Goal: Transaction & Acquisition: Purchase product/service

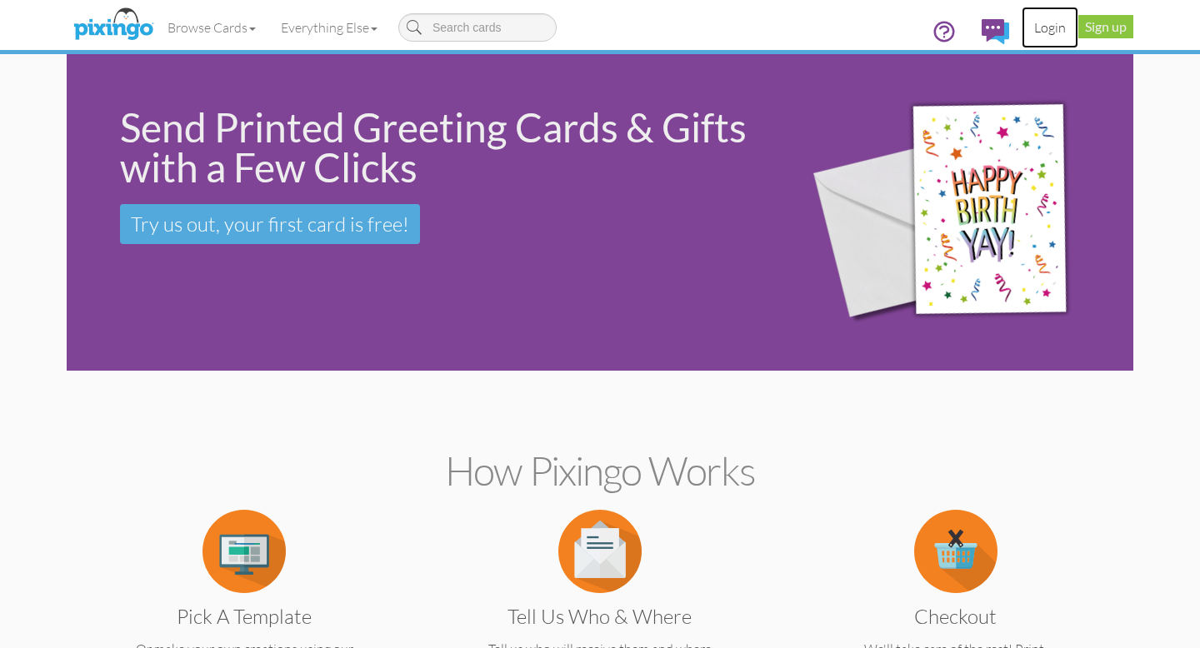
click at [1048, 26] on link "Login" at bounding box center [1050, 28] width 57 height 42
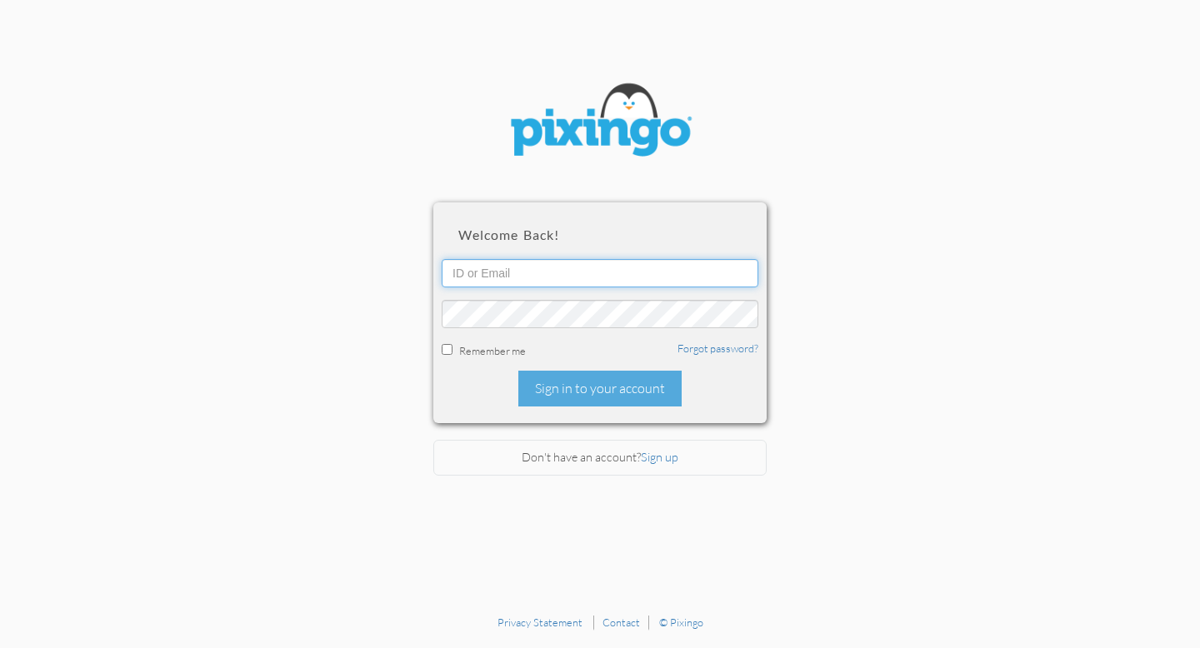
type input "[EMAIL_ADDRESS][DOMAIN_NAME]"
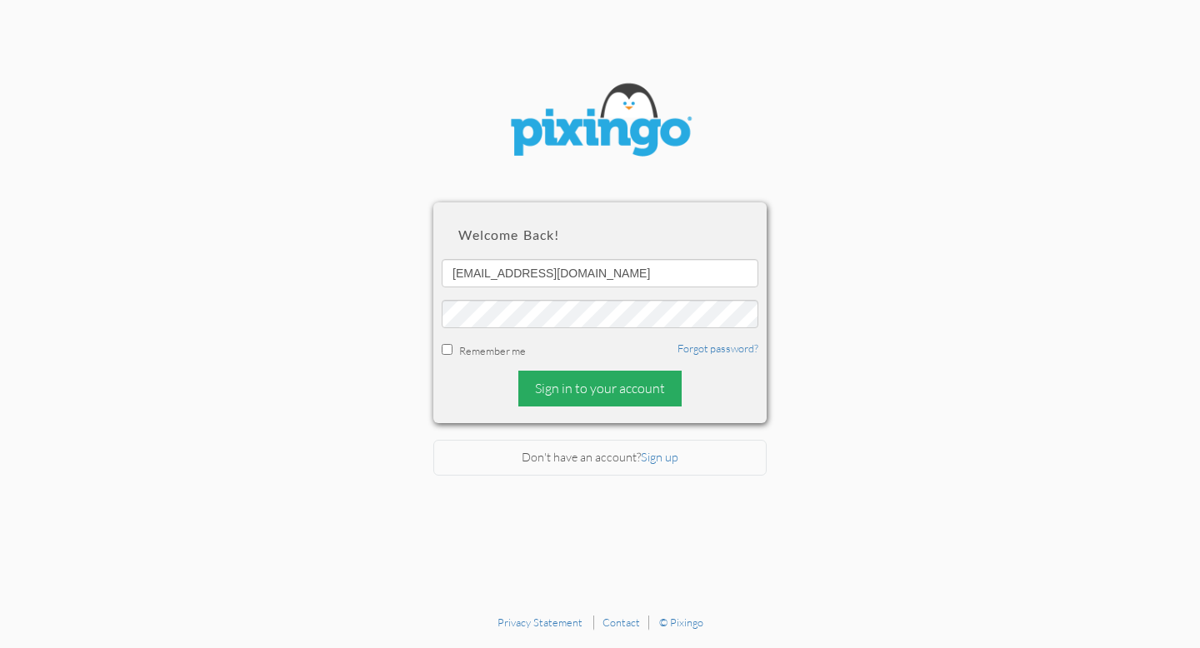
click at [576, 389] on div "Sign in to your account" at bounding box center [599, 389] width 163 height 36
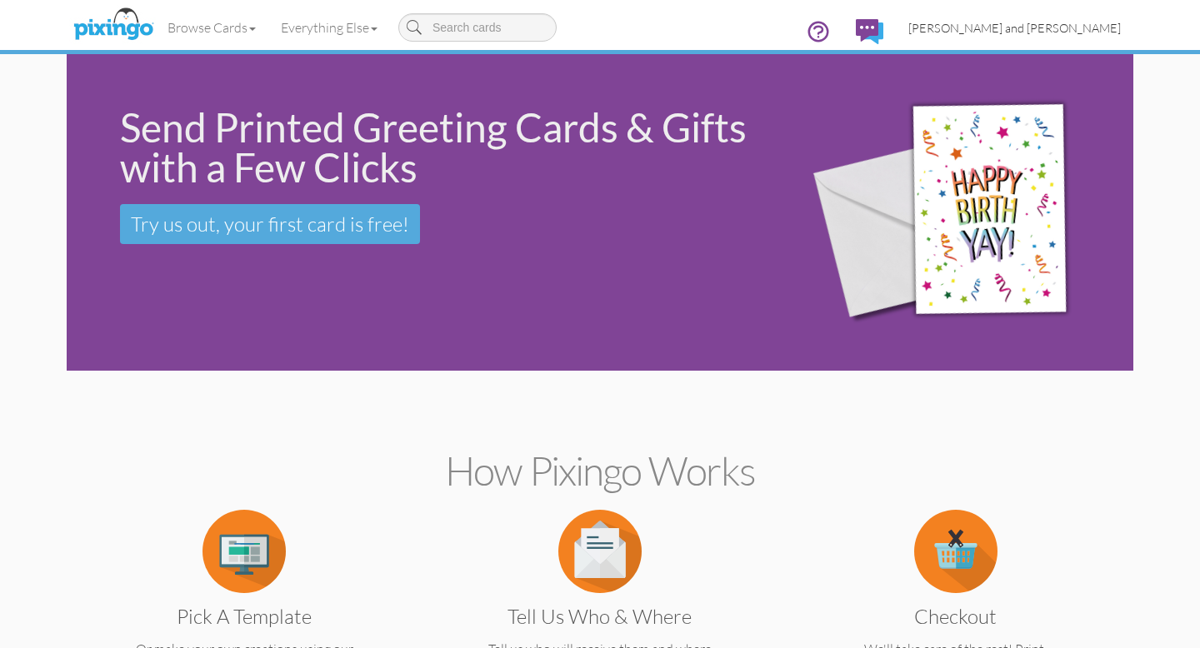
click at [1033, 25] on span "[PERSON_NAME] and [PERSON_NAME]" at bounding box center [1014, 28] width 213 height 14
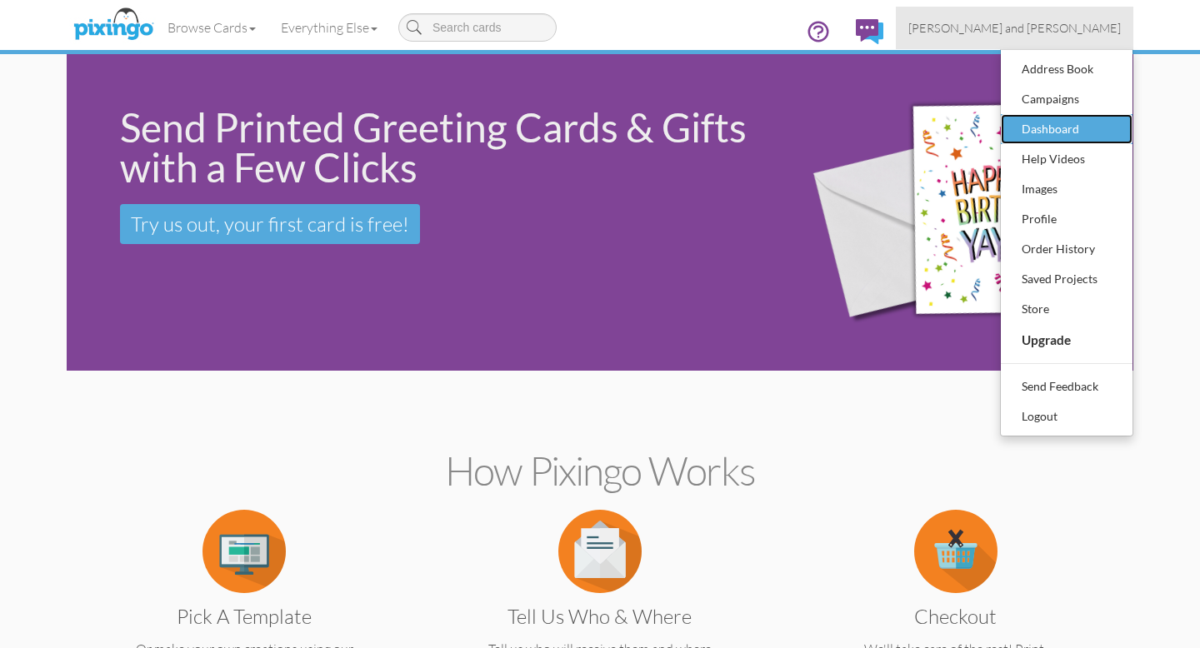
click at [1032, 130] on div "Dashboard" at bounding box center [1067, 129] width 98 height 25
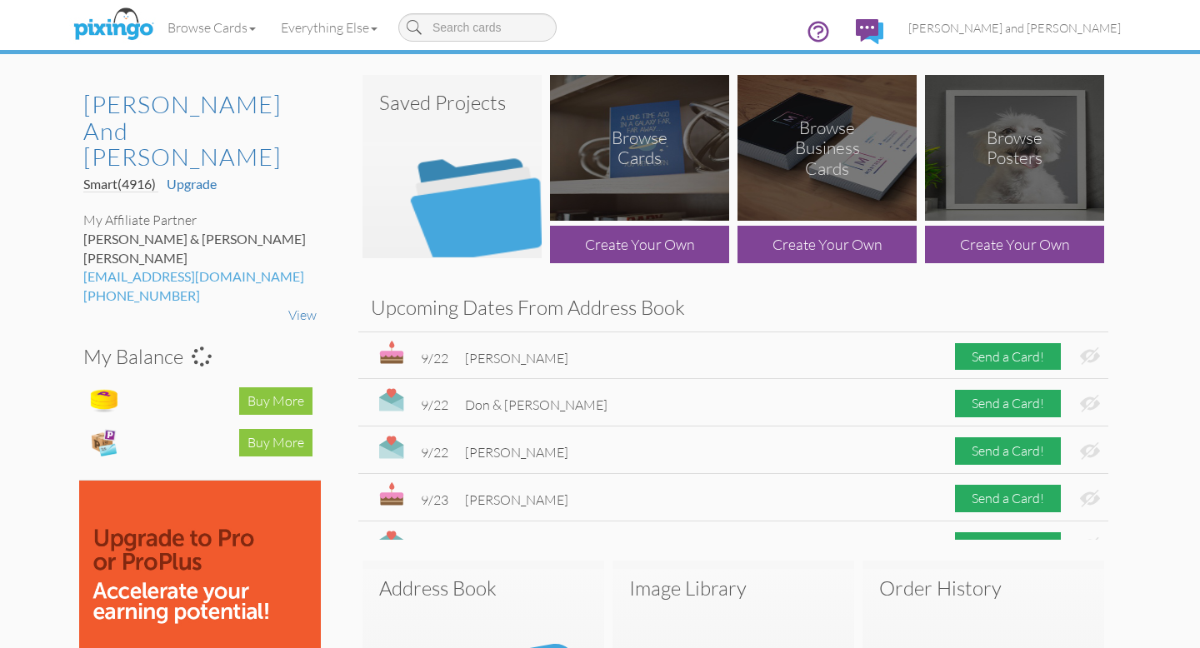
click at [475, 217] on img at bounding box center [452, 166] width 179 height 183
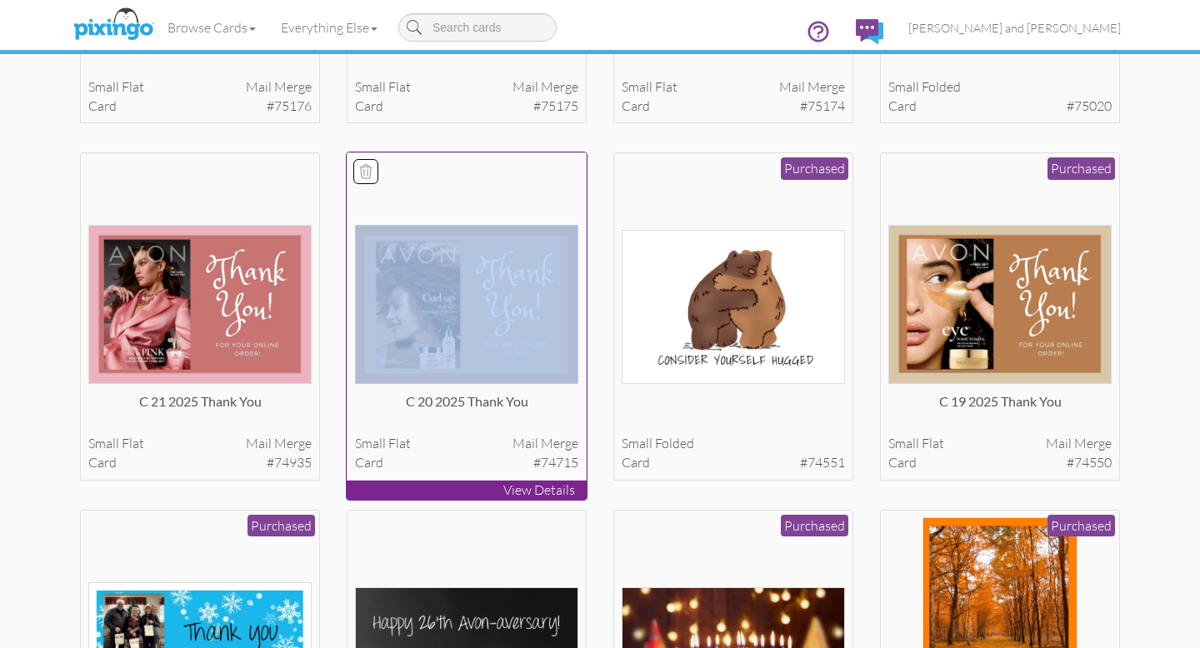
scroll to position [383, 0]
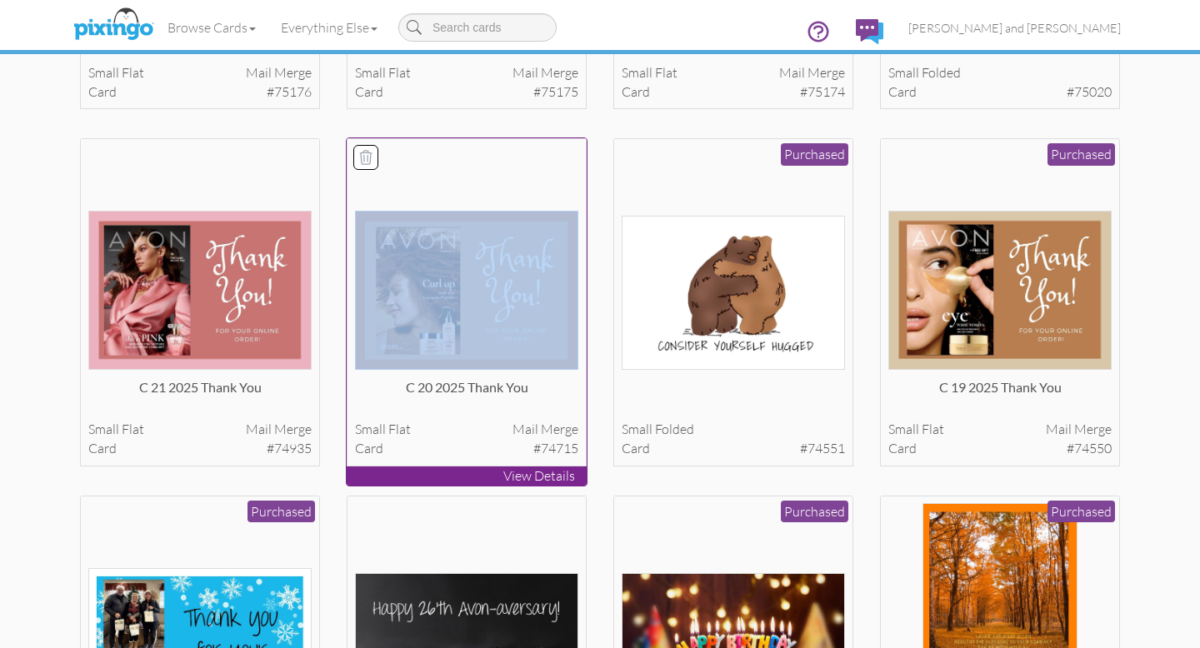
click at [468, 346] on img at bounding box center [467, 290] width 224 height 159
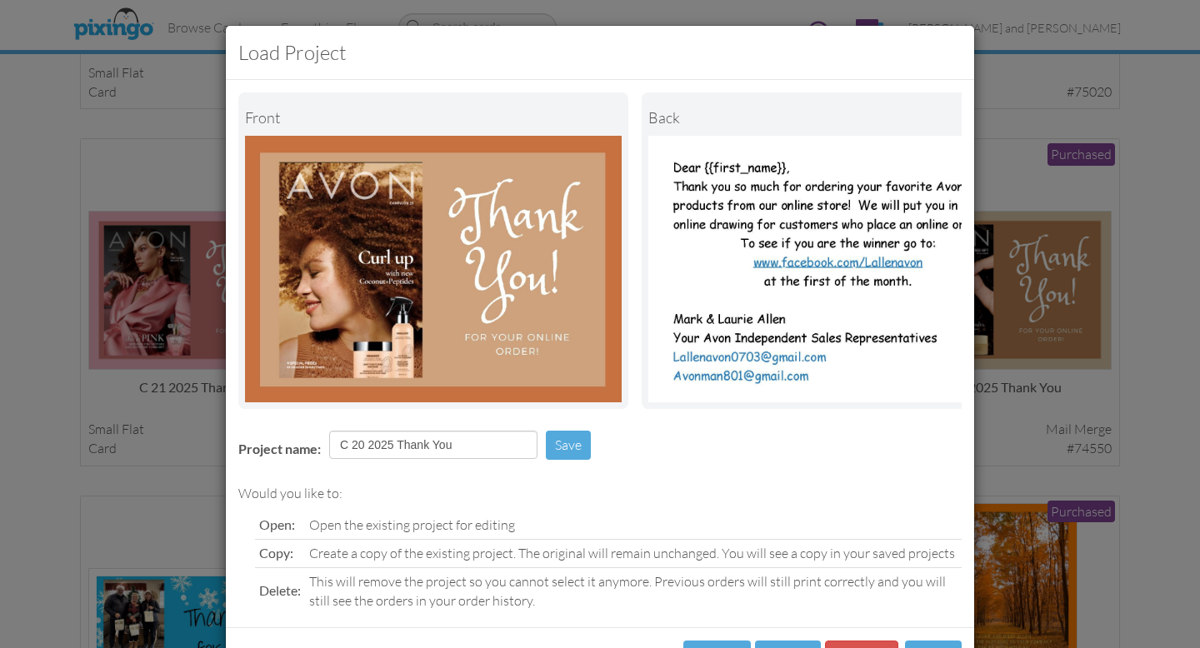
scroll to position [68, 0]
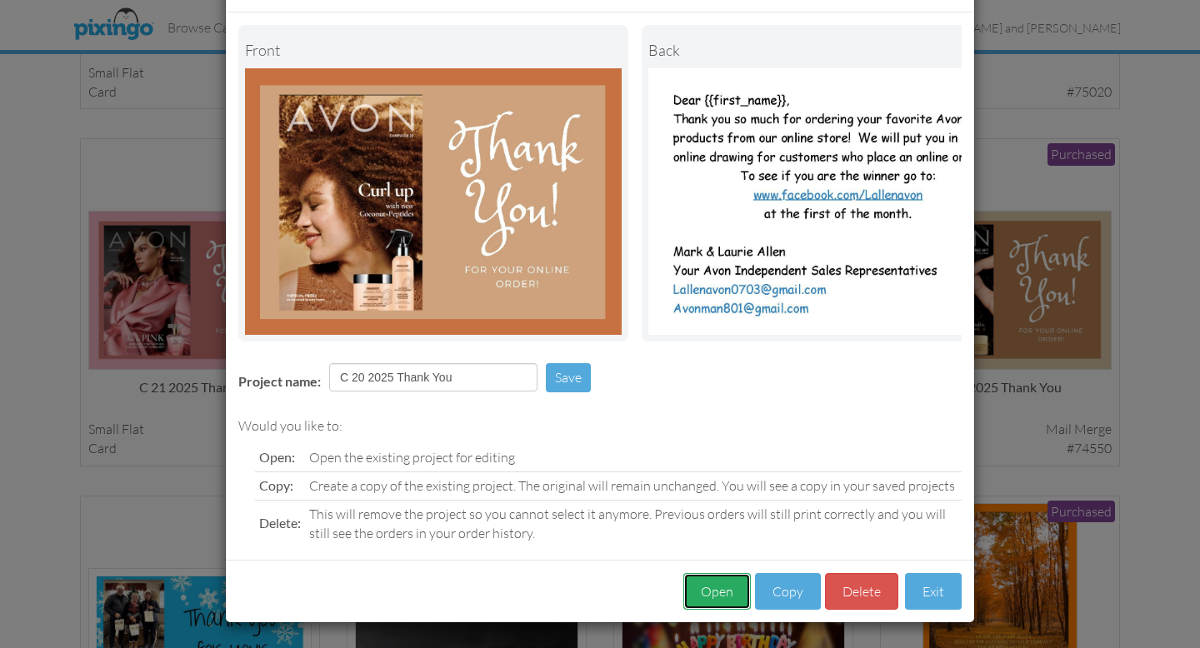
click at [737, 590] on button "Open" at bounding box center [717, 592] width 68 height 38
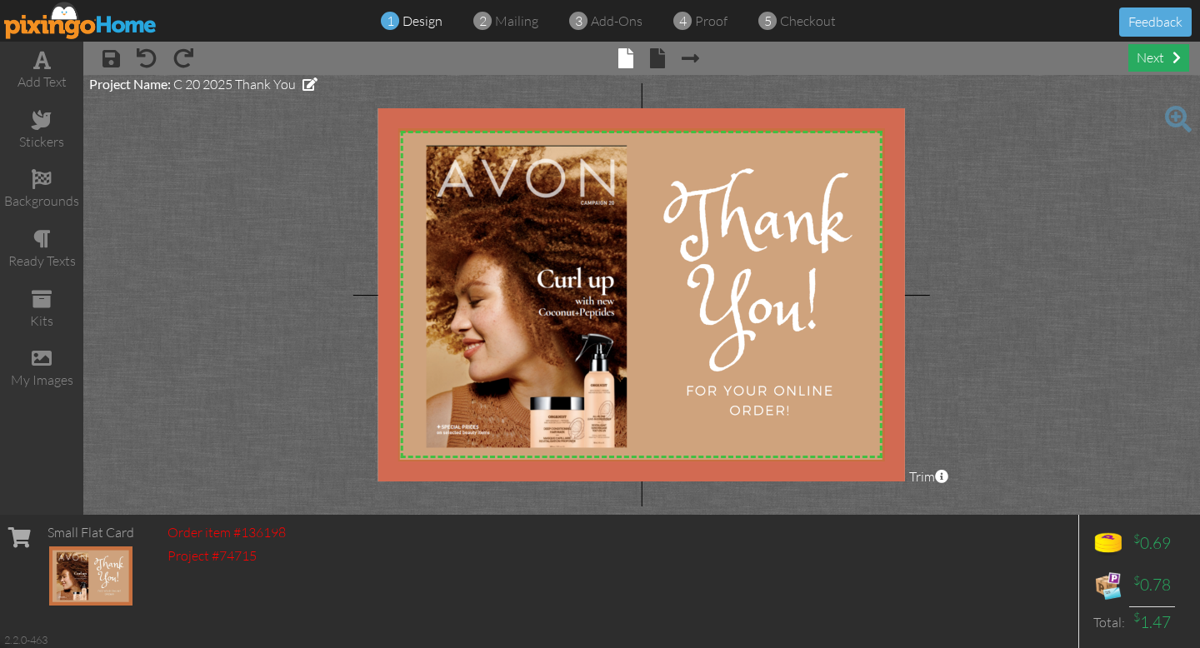
click at [1154, 62] on div "next" at bounding box center [1159, 58] width 61 height 28
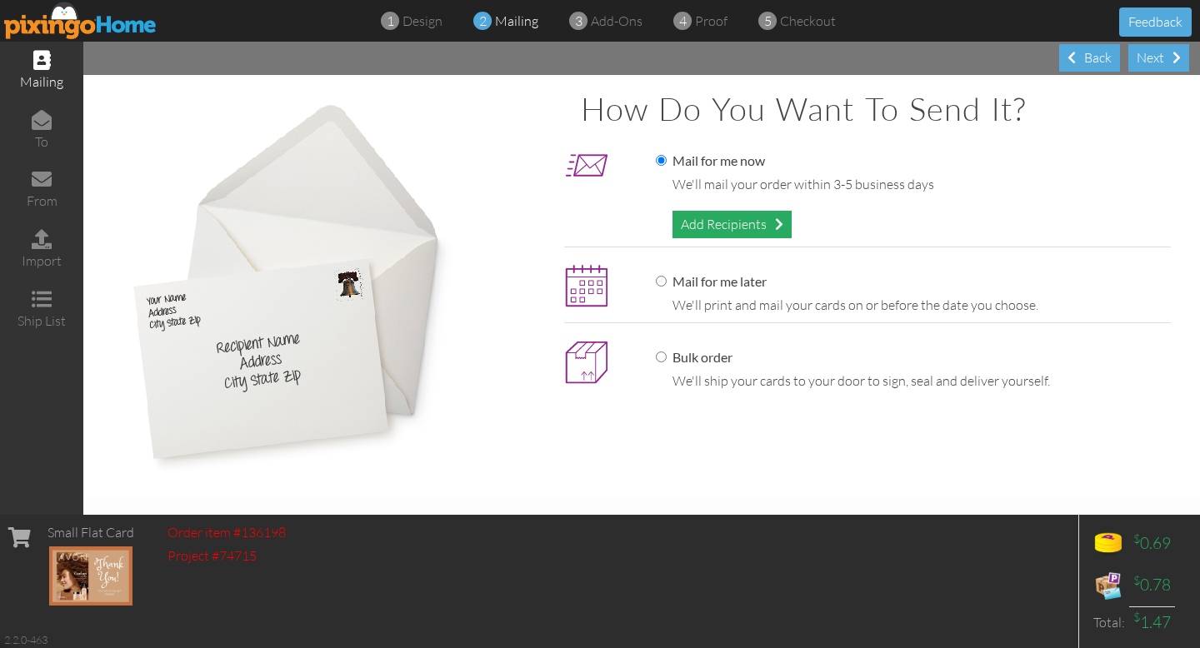
click at [769, 228] on div "Add Recipients" at bounding box center [732, 225] width 119 height 28
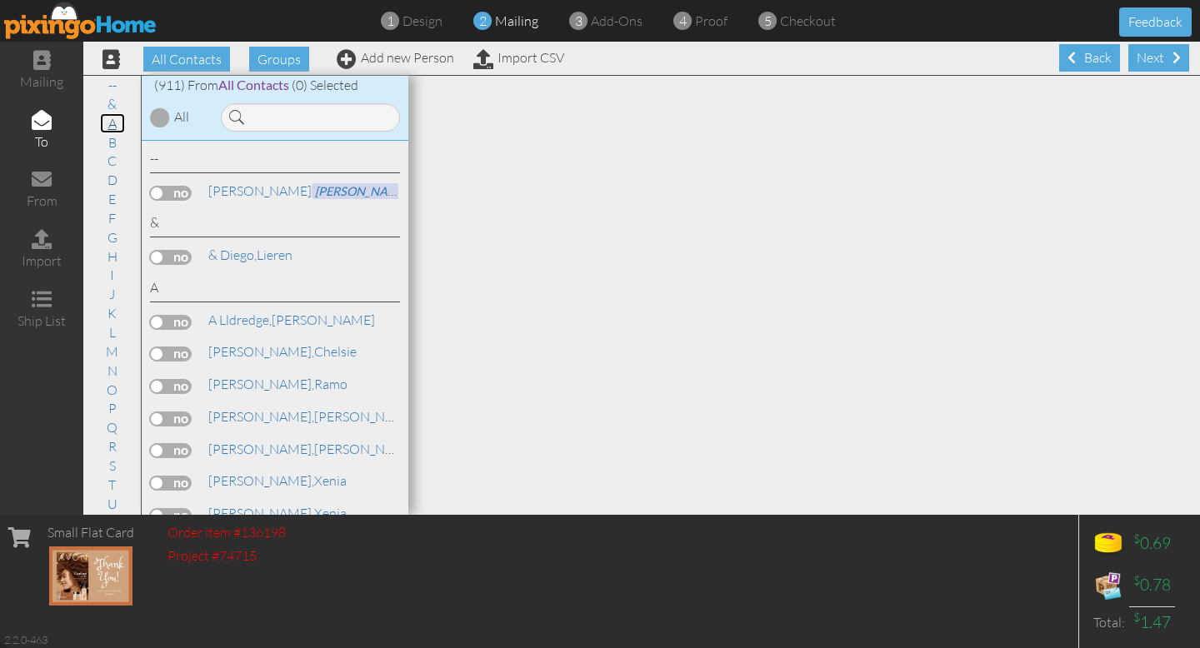
click at [110, 123] on link "A" at bounding box center [112, 123] width 25 height 20
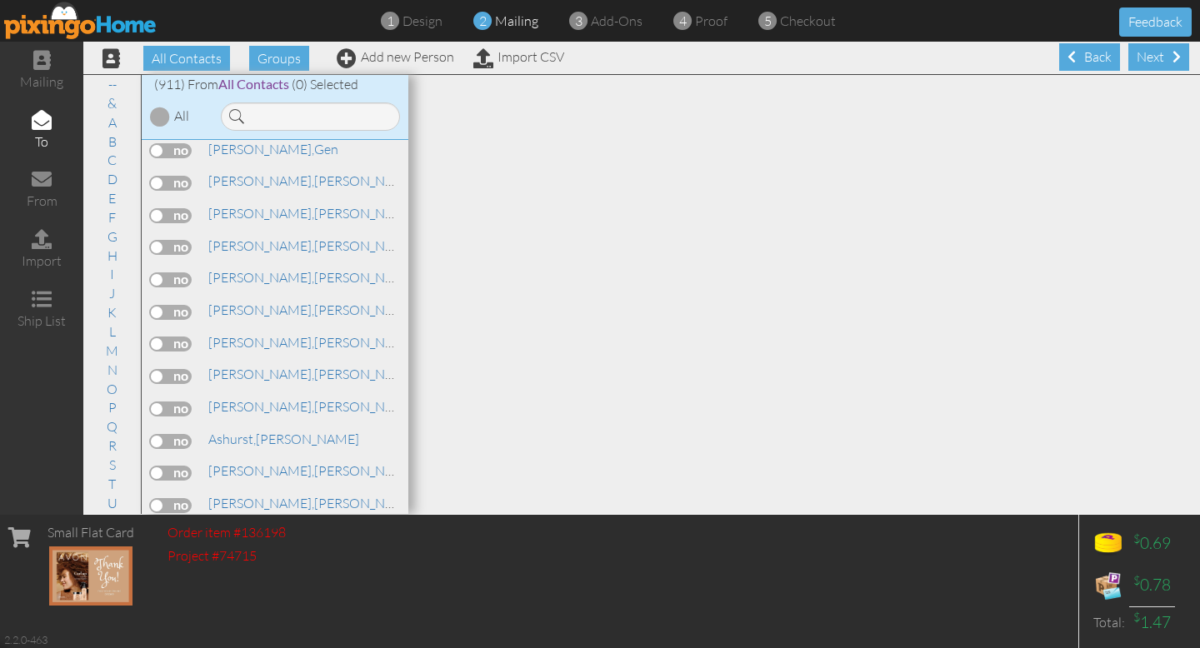
scroll to position [822, 0]
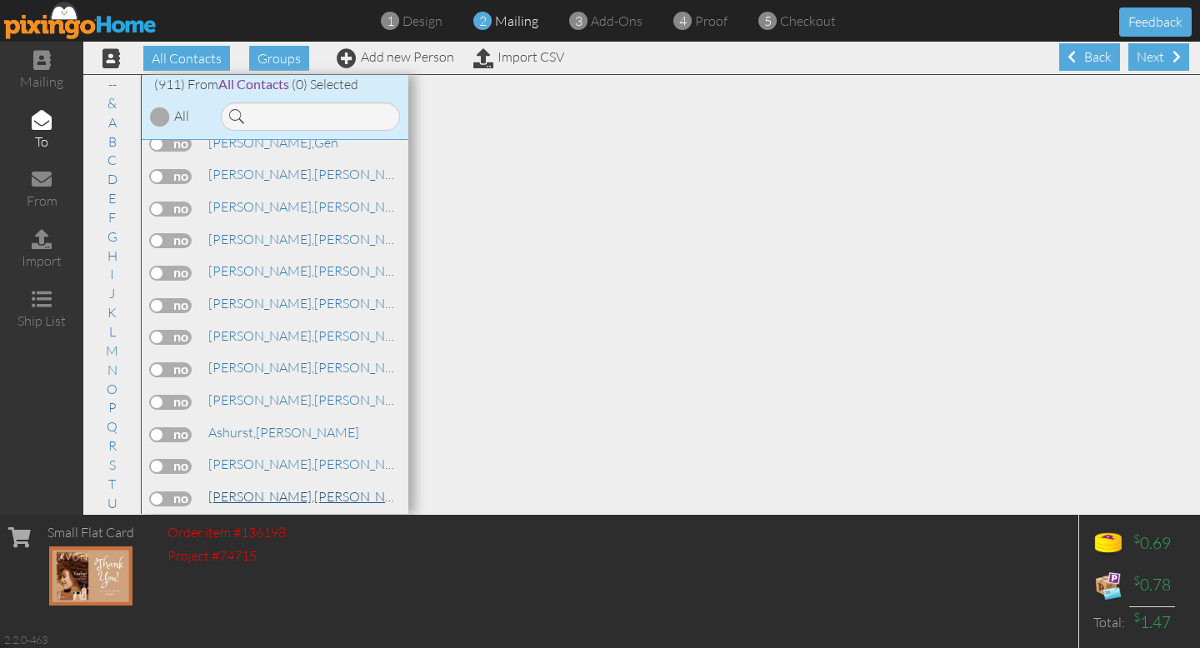
click at [262, 487] on link "[PERSON_NAME]" at bounding box center [313, 497] width 213 height 20
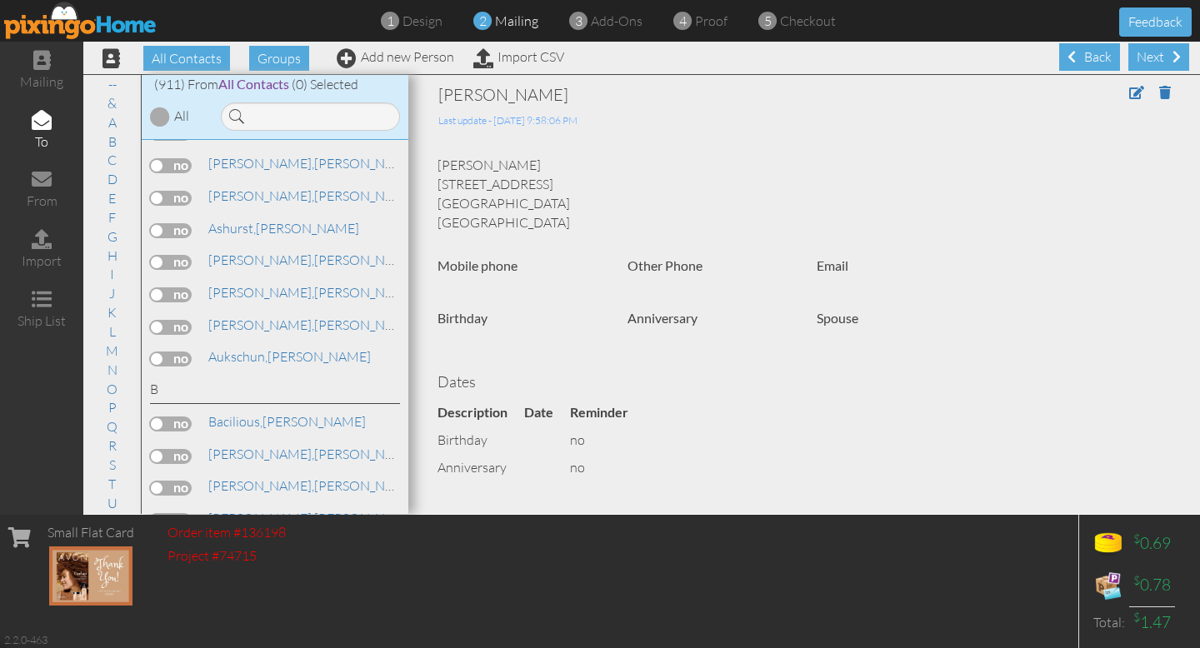
click at [159, 288] on label at bounding box center [171, 295] width 42 height 15
click at [0, 0] on input "checkbox" at bounding box center [0, 0] width 0 height 0
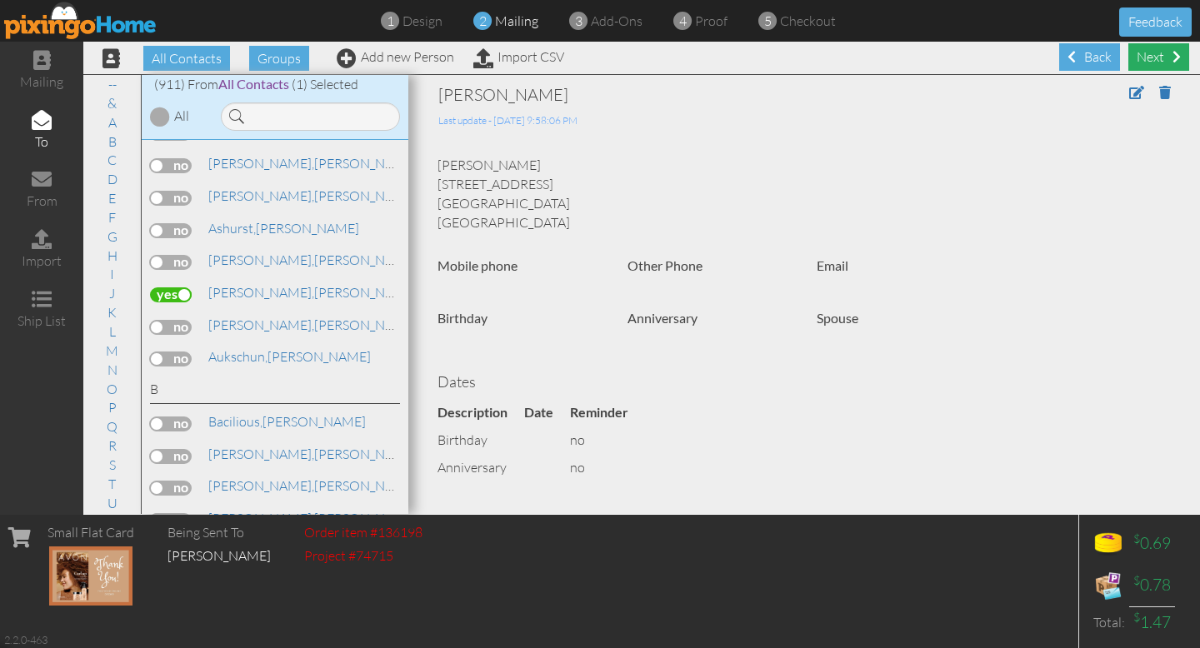
click at [1162, 58] on div "Next" at bounding box center [1159, 57] width 61 height 28
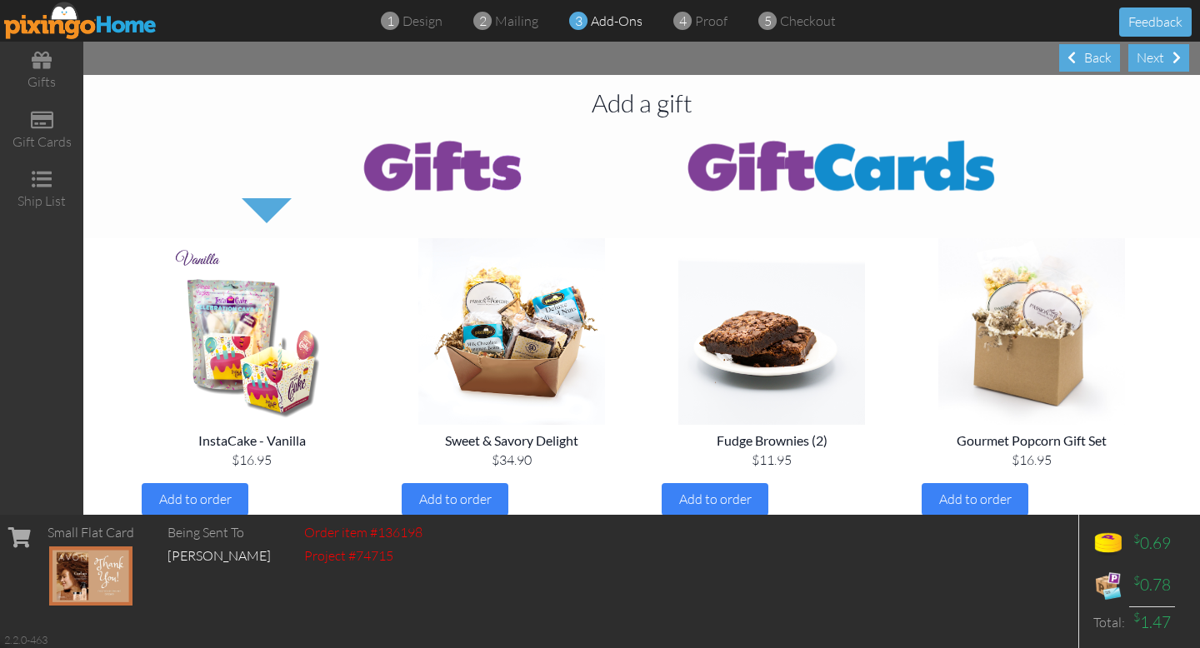
click at [1162, 58] on div "Next" at bounding box center [1159, 58] width 61 height 28
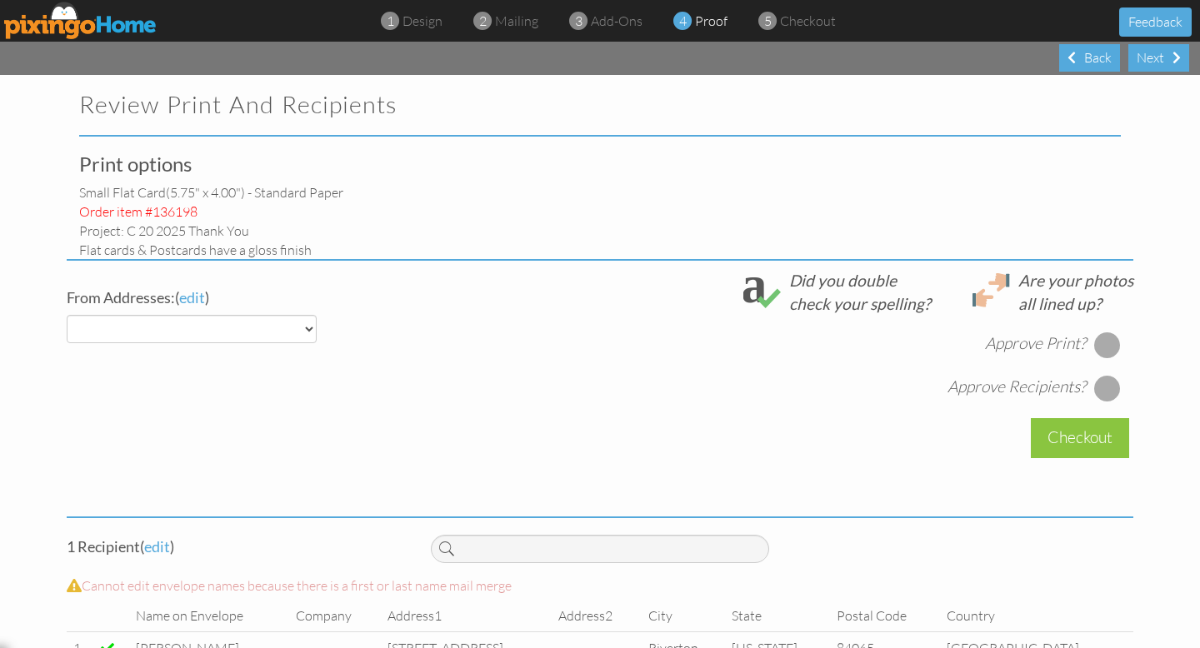
select select "object:4373"
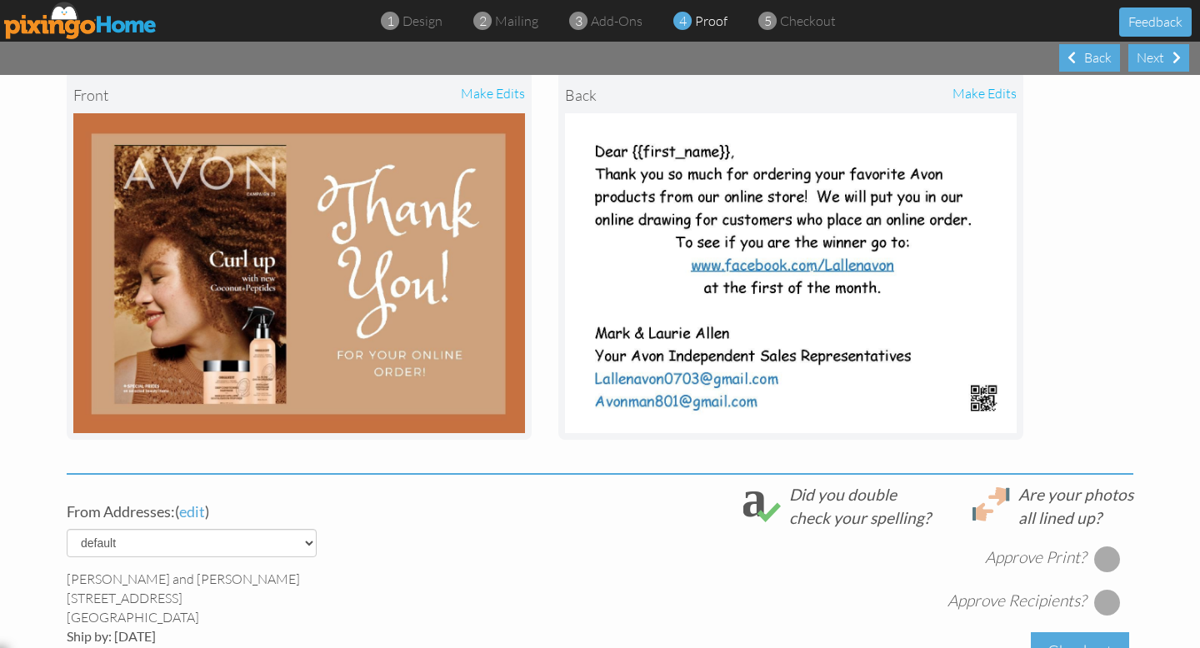
scroll to position [488, 0]
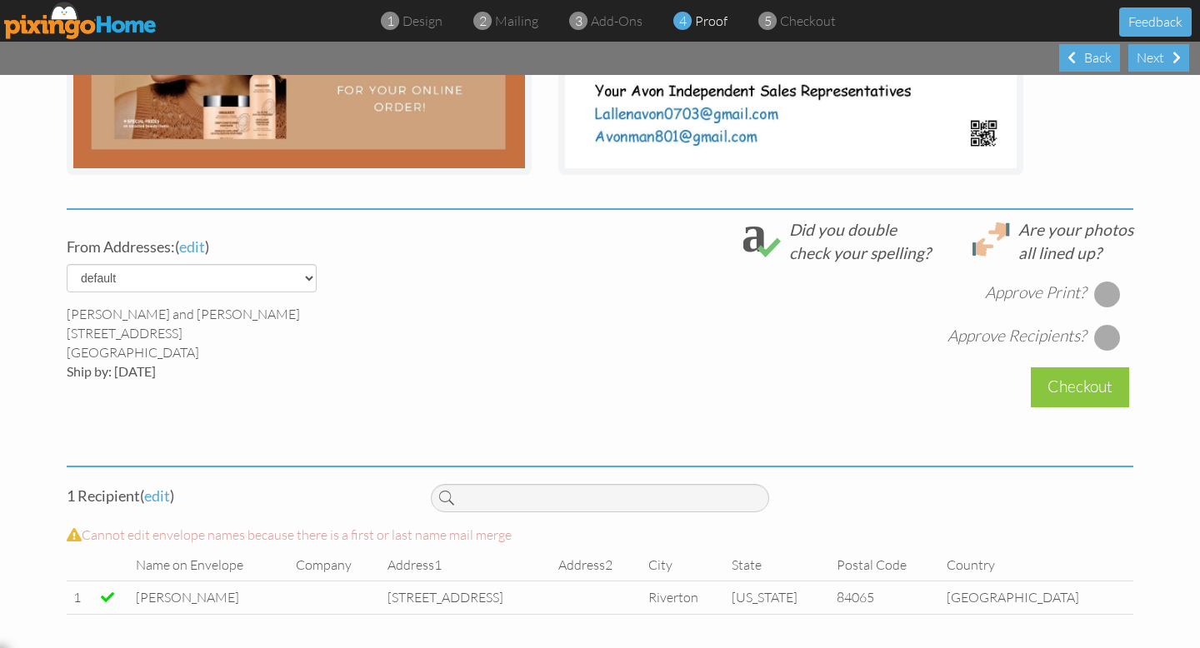
click at [1107, 297] on div at bounding box center [1107, 294] width 27 height 27
click at [1107, 343] on div at bounding box center [1107, 337] width 27 height 27
click at [1104, 392] on div "Checkout" at bounding box center [1080, 387] width 98 height 39
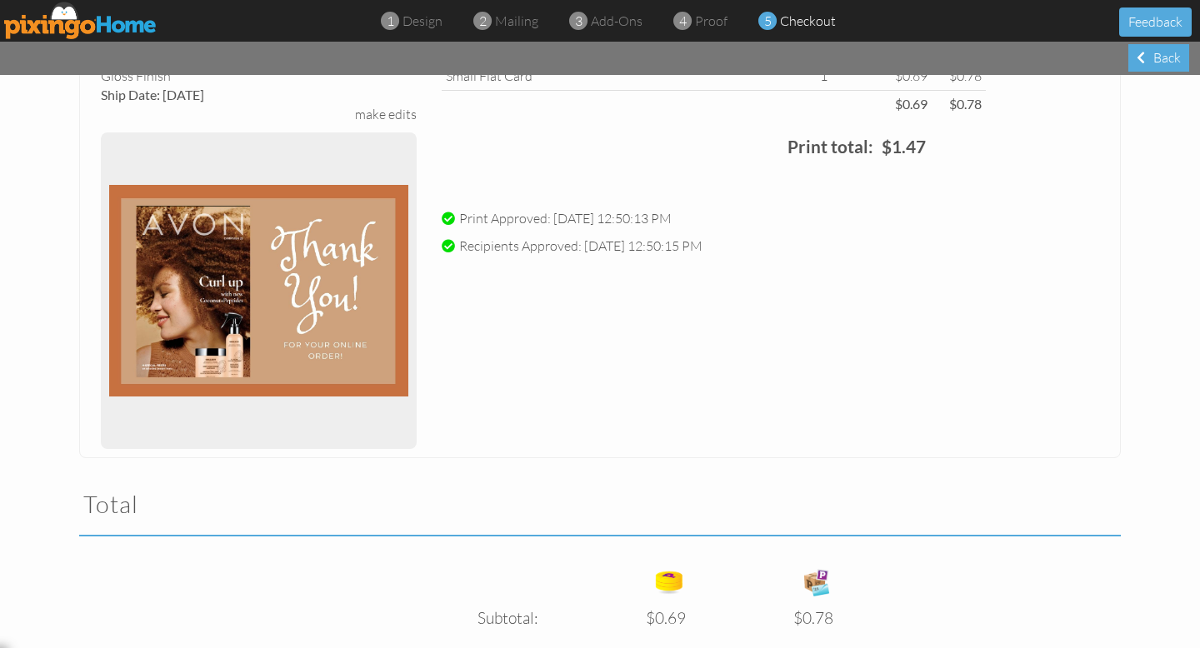
scroll to position [409, 0]
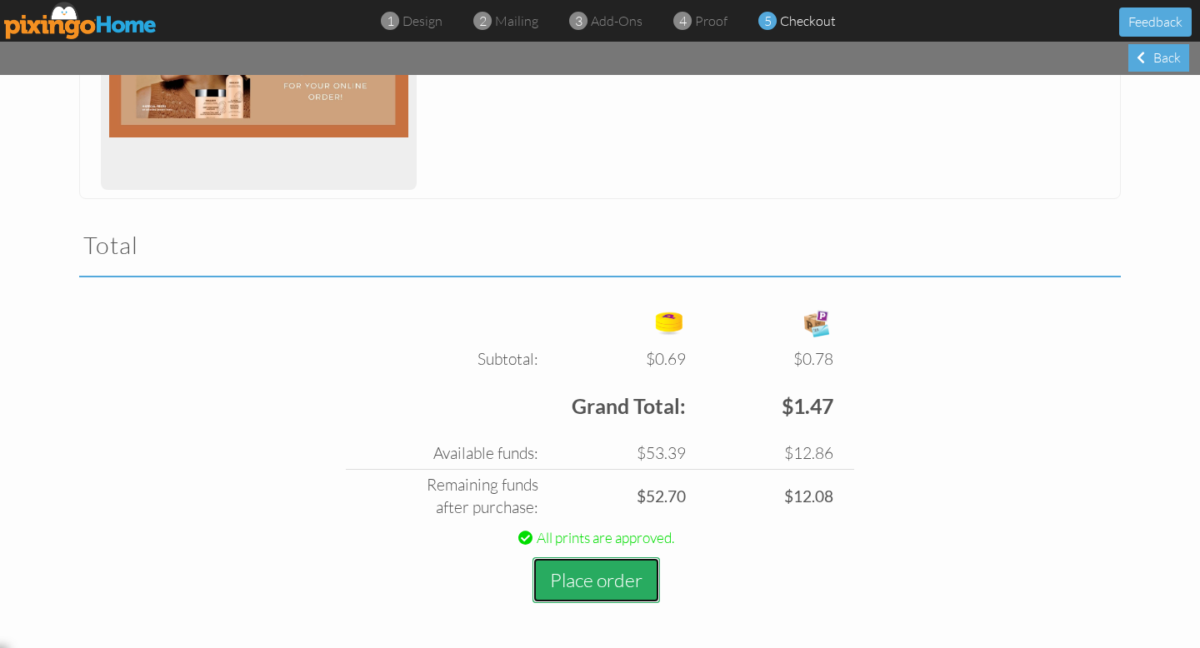
click at [598, 576] on button "Place order" at bounding box center [597, 581] width 128 height 46
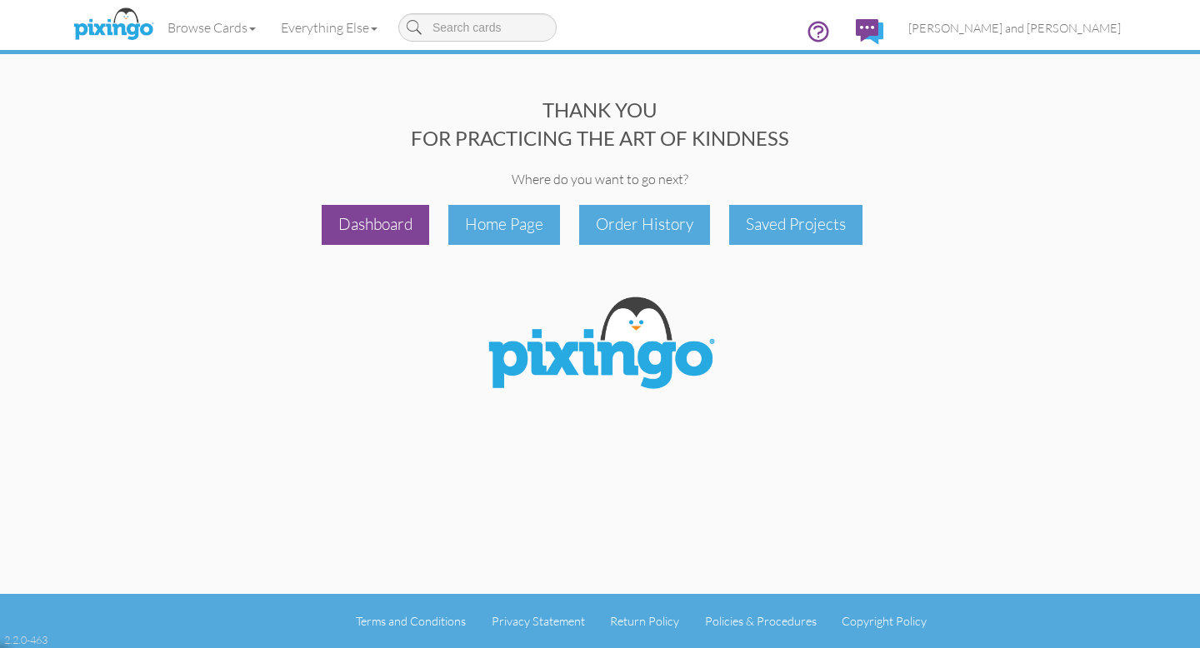
click at [393, 225] on div "Dashboard" at bounding box center [376, 224] width 108 height 39
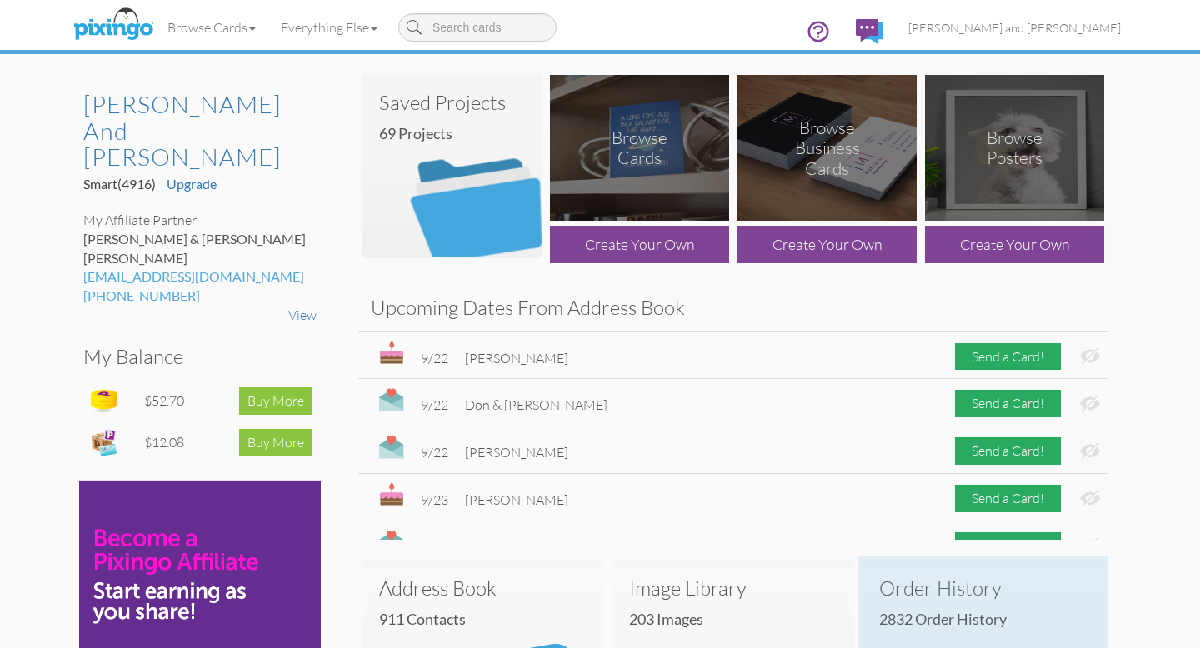
click at [964, 583] on h3 "Order History" at bounding box center [983, 589] width 208 height 22
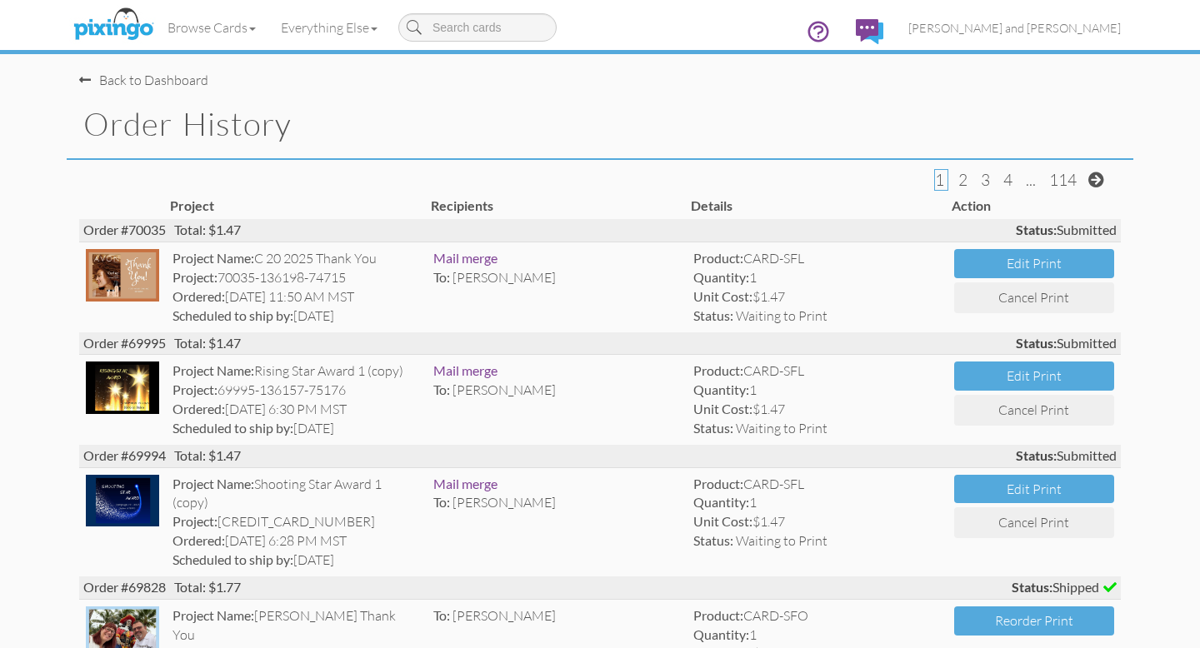
click at [160, 82] on div "Back to Dashboard" at bounding box center [143, 80] width 129 height 19
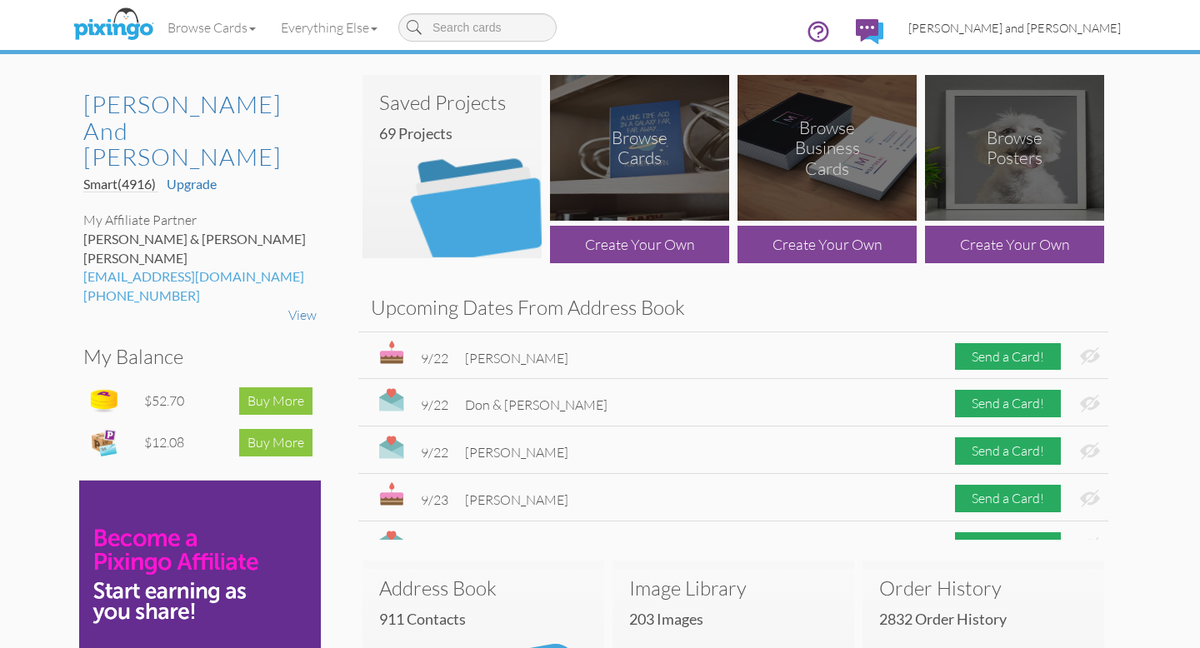
click at [1090, 25] on span "[PERSON_NAME] and [PERSON_NAME]" at bounding box center [1014, 28] width 213 height 14
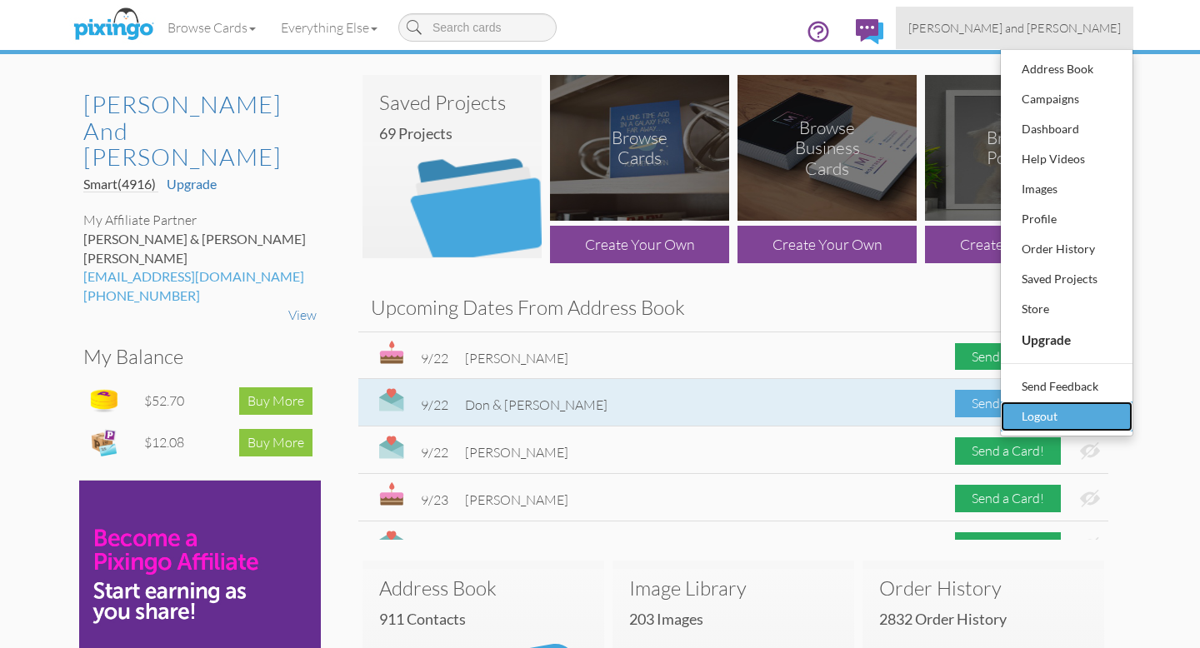
click at [1040, 413] on div "Logout" at bounding box center [1067, 416] width 98 height 25
